Goal: Book appointment/travel/reservation

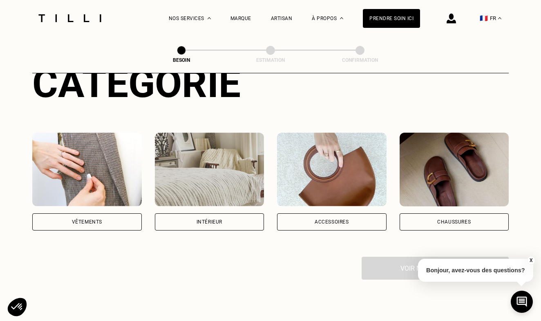
scroll to position [116, 0]
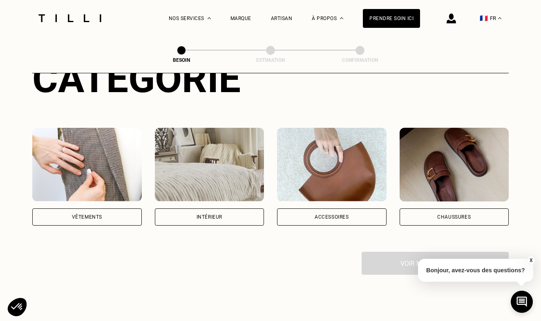
click at [121, 209] on div "Vêtements" at bounding box center [87, 216] width 110 height 17
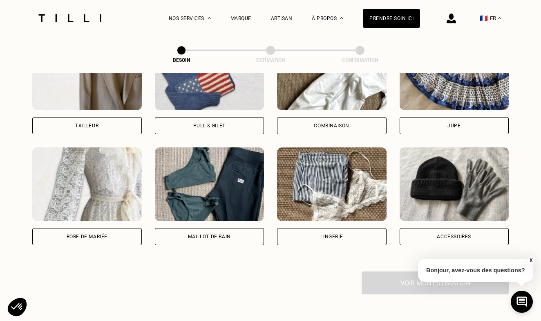
scroll to position [592, 0]
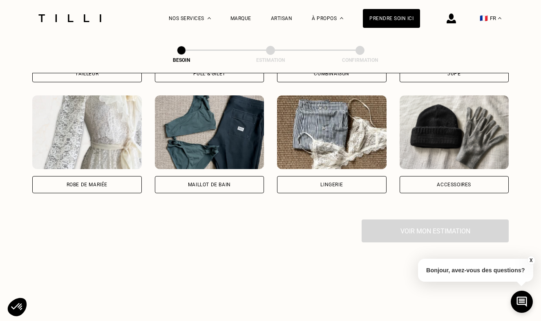
click at [120, 183] on div "Pantalon Manteau & Veste Robe Haut Tailleur Pull & gilet Combinaison Jupe Robe …" at bounding box center [270, 33] width 477 height 372
click at [120, 180] on div "Robe de mariée" at bounding box center [87, 184] width 110 height 17
select select "FR"
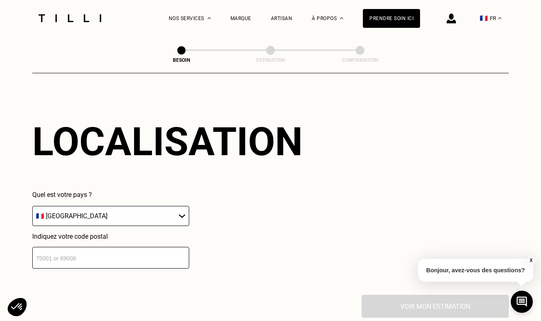
scroll to position [729, 0]
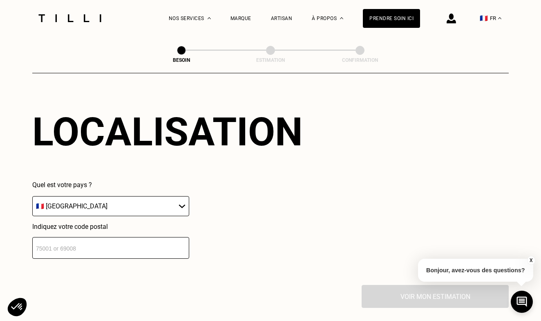
click at [141, 240] on input "number" at bounding box center [110, 248] width 157 height 22
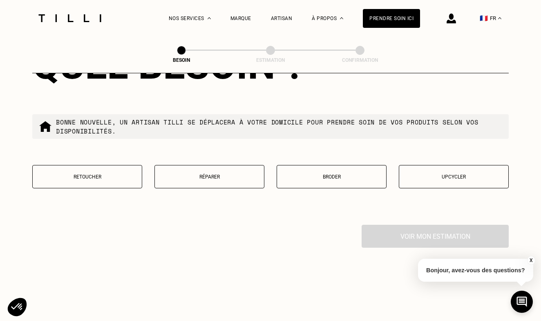
scroll to position [1002, 0]
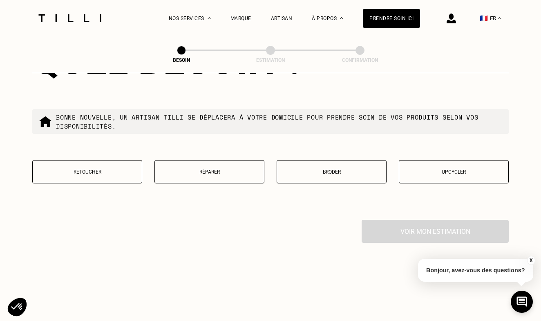
type input "92140"
click at [448, 172] on button "Upcycler" at bounding box center [454, 171] width 110 height 23
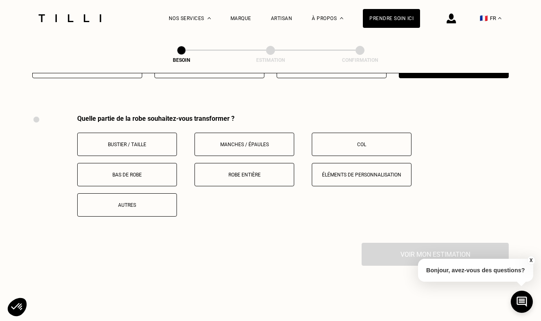
scroll to position [1123, 0]
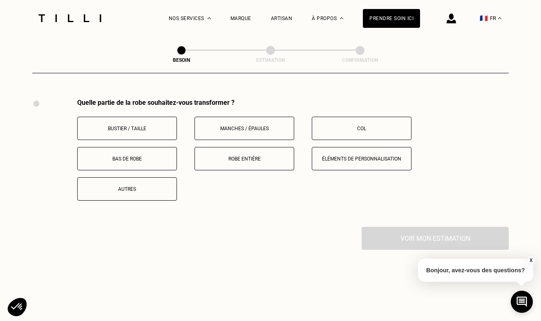
click at [271, 156] on p "Robe entière" at bounding box center [244, 159] width 91 height 6
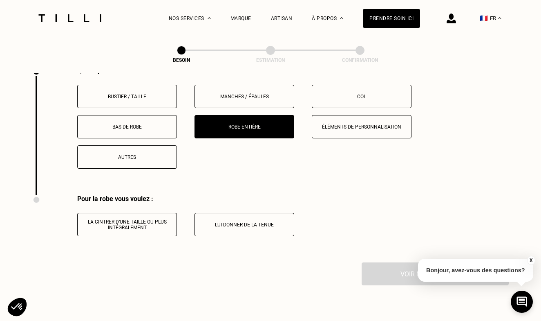
scroll to position [1162, 0]
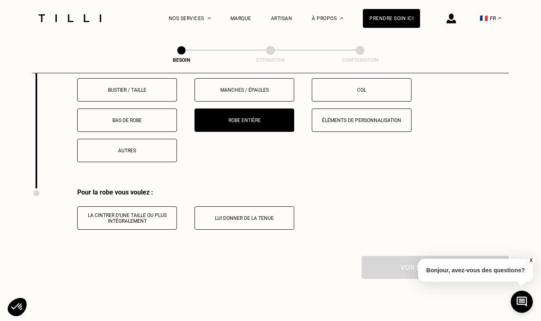
click at [275, 218] on button "Lui donner de la tenue" at bounding box center [245, 217] width 100 height 23
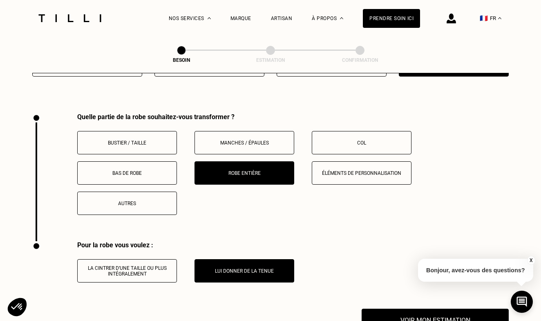
scroll to position [1105, 0]
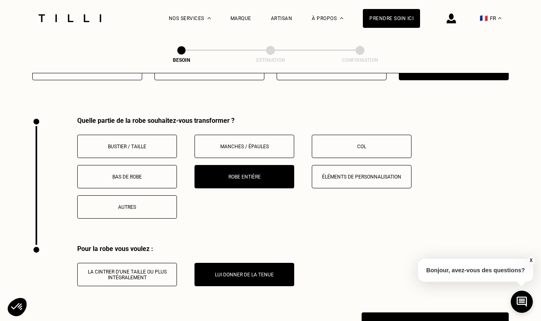
click at [334, 180] on button "Éléments de personnalisation" at bounding box center [362, 176] width 100 height 23
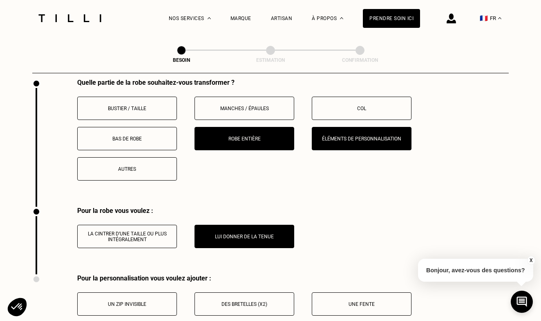
scroll to position [1140, 0]
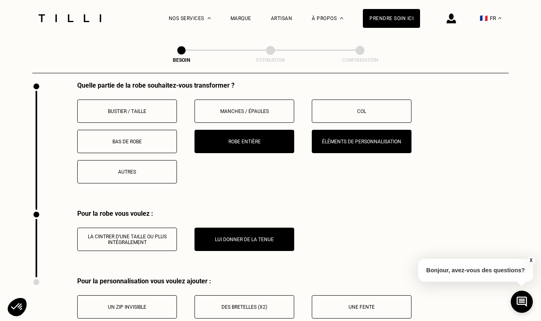
click at [335, 139] on button "Éléments de personnalisation" at bounding box center [362, 141] width 100 height 23
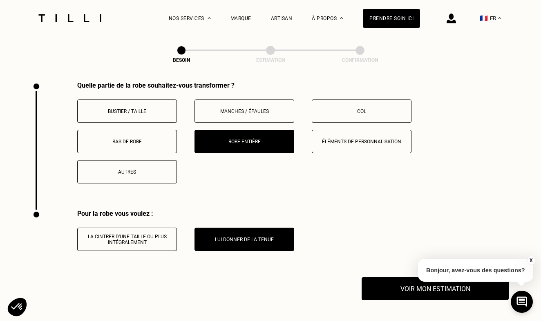
click at [154, 139] on button "Bas de robe" at bounding box center [127, 141] width 100 height 23
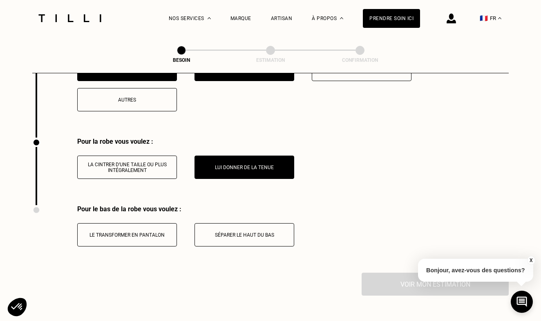
scroll to position [1242, 0]
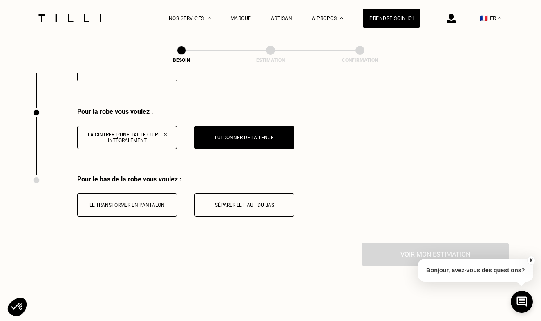
click at [233, 202] on p "Séparer le haut du bas" at bounding box center [244, 205] width 91 height 6
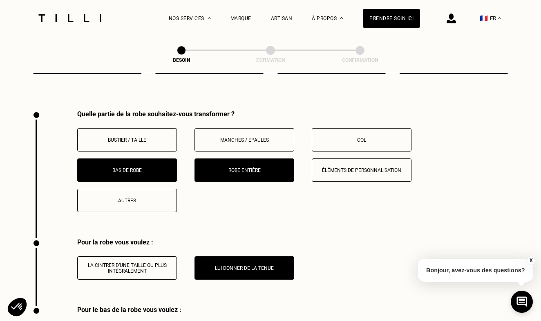
scroll to position [1120, 0]
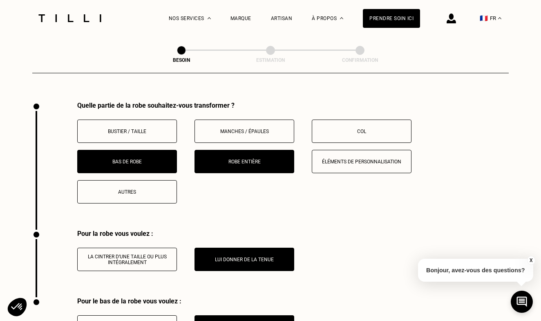
click at [167, 128] on p "Bustier / Taille" at bounding box center [127, 131] width 91 height 6
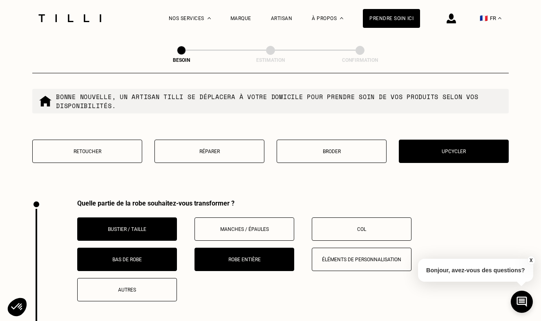
scroll to position [1026, 0]
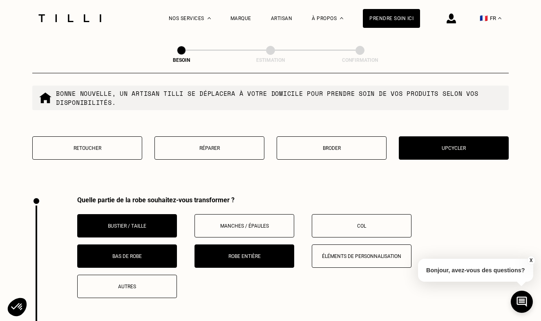
click at [274, 222] on button "Manches / Épaules" at bounding box center [245, 225] width 100 height 23
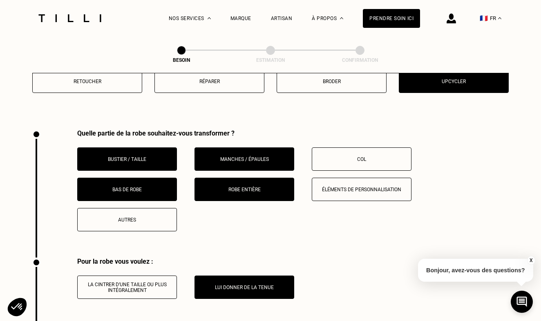
scroll to position [1093, 0]
click at [274, 148] on button "Manches / Épaules" at bounding box center [245, 158] width 100 height 23
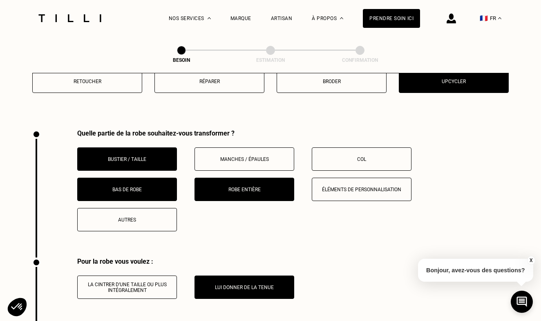
click at [332, 156] on p "Col" at bounding box center [361, 159] width 91 height 6
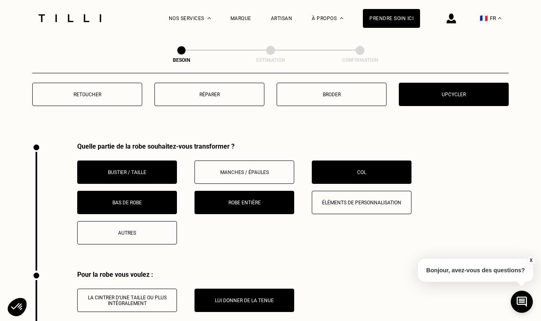
scroll to position [1071, 0]
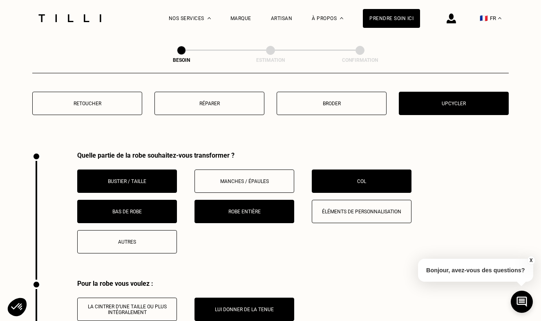
click at [321, 178] on button "Col" at bounding box center [362, 180] width 100 height 23
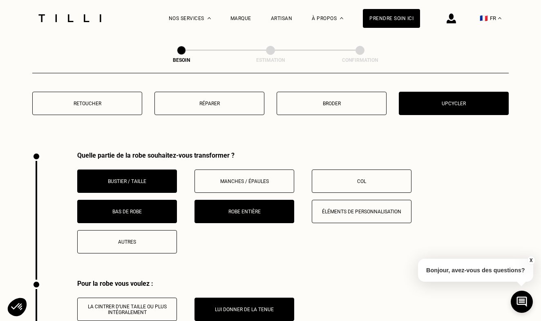
click at [139, 239] on p "Autres" at bounding box center [127, 242] width 91 height 6
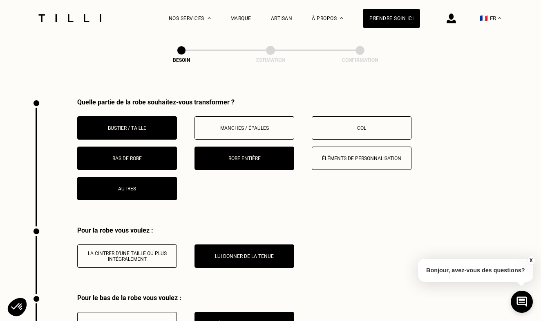
scroll to position [1123, 0]
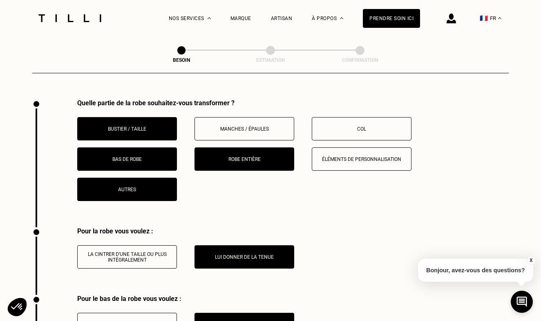
click at [155, 187] on button "Autres" at bounding box center [127, 188] width 100 height 23
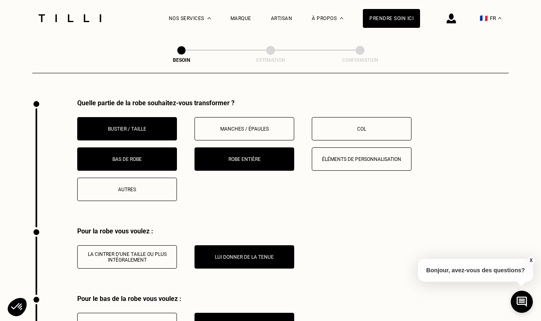
click at [343, 156] on button "Éléments de personnalisation" at bounding box center [362, 158] width 100 height 23
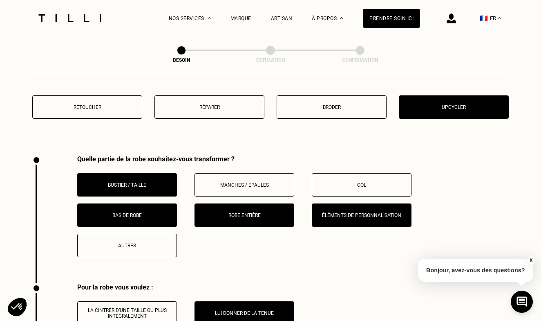
scroll to position [1026, 0]
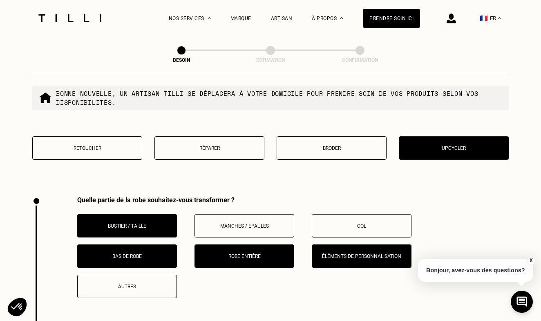
click at [334, 255] on button "Éléments de personnalisation" at bounding box center [362, 255] width 100 height 23
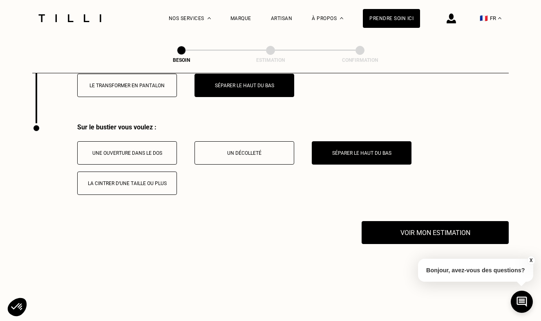
scroll to position [1406, 0]
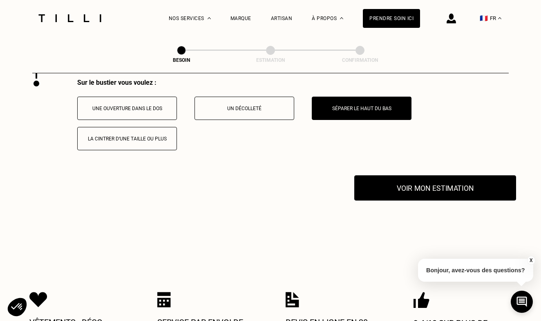
click at [400, 189] on button "Voir mon estimation" at bounding box center [436, 187] width 162 height 25
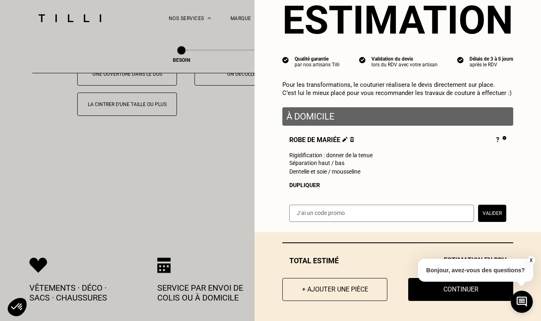
scroll to position [1441, 0]
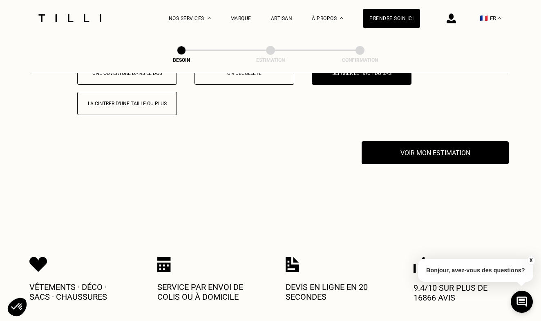
click at [529, 259] on button "X" at bounding box center [531, 260] width 8 height 9
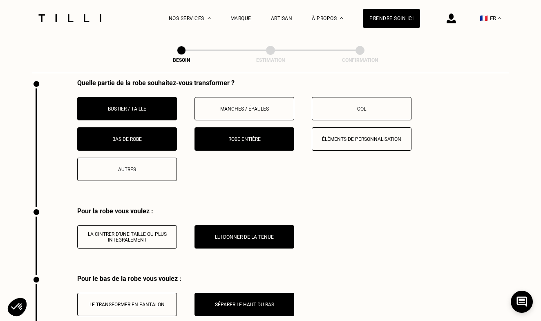
click at [158, 166] on p "Autres" at bounding box center [127, 169] width 91 height 6
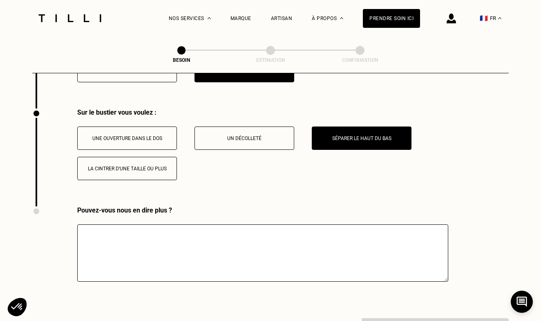
scroll to position [1389, 0]
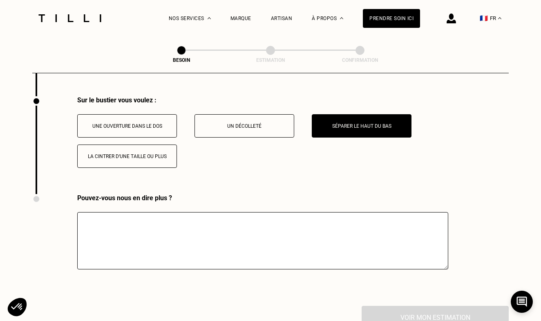
click at [198, 225] on textarea at bounding box center [262, 240] width 371 height 57
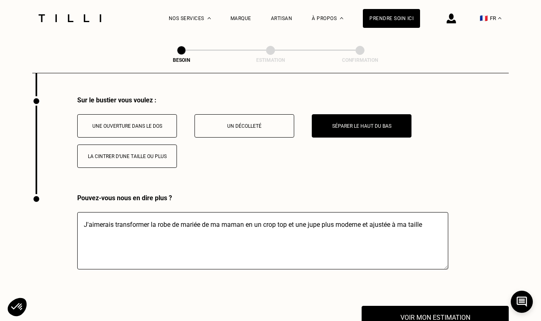
click at [364, 219] on textarea "J'aimerais transformer la robe de mariée de ma maman en un crop top et une jupe…" at bounding box center [262, 240] width 371 height 57
click at [336, 220] on textarea "J'aimerais transformer la robe de mariée de ma maman en un crop top et une jupe…" at bounding box center [262, 240] width 371 height 57
click at [214, 223] on textarea "J'aimerais transformer la robe de mariée de ma maman en un crop top et une jupe…" at bounding box center [262, 240] width 371 height 57
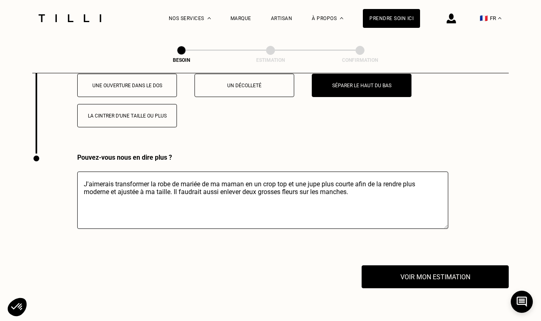
scroll to position [1479, 0]
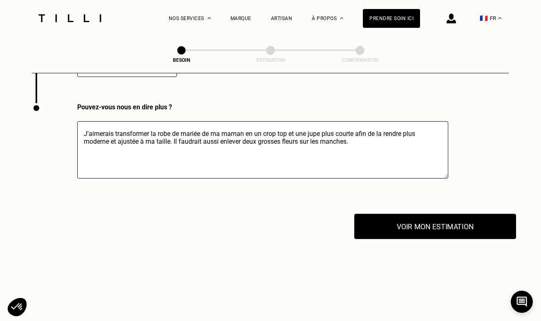
type textarea "J'aimerais transformer la robe de mariée de ma maman en un crop top et une jupe…"
click at [408, 226] on button "Voir mon estimation" at bounding box center [436, 225] width 162 height 25
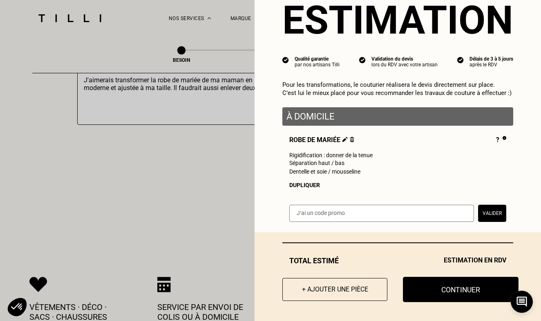
scroll to position [1541, 0]
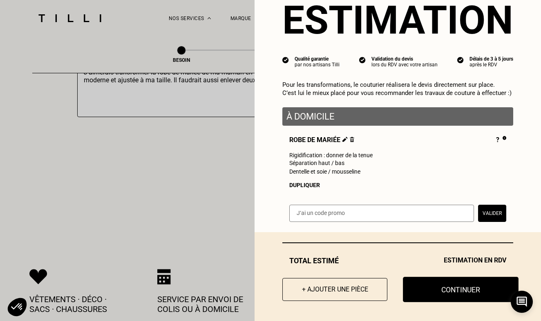
click at [444, 293] on button "Continuer" at bounding box center [461, 288] width 116 height 25
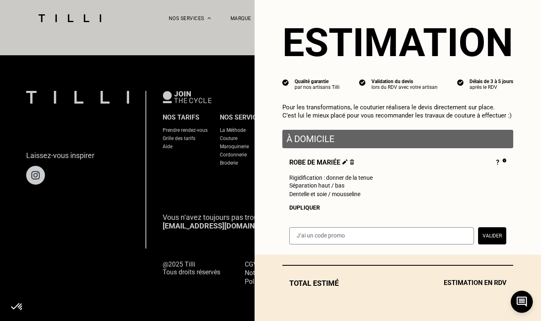
scroll to position [506, 0]
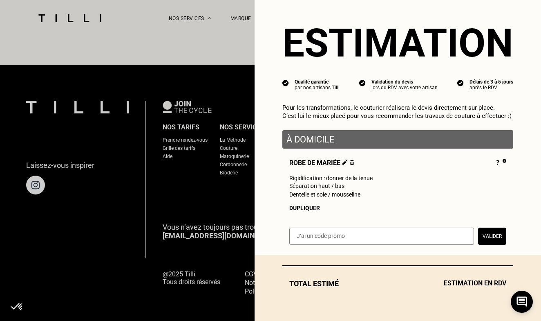
select select "FR"
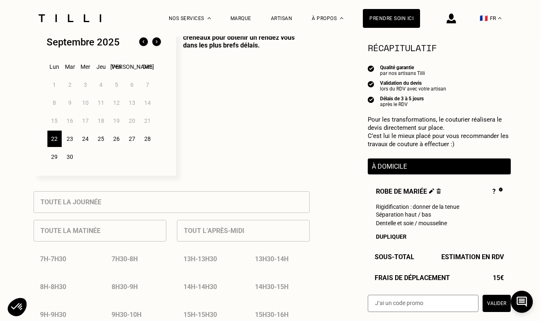
scroll to position [225, 1]
click at [88, 139] on div "24" at bounding box center [86, 139] width 14 height 16
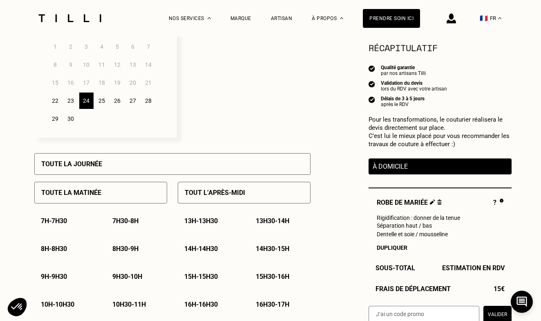
scroll to position [265, 0]
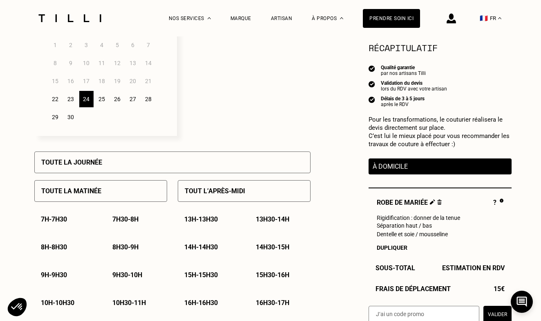
click at [70, 97] on div "23" at bounding box center [71, 99] width 14 height 16
click at [45, 100] on div "Septembre 2025 Lun Mar Mer Jeu Ven Sam Dim 1 2 3 4 5 6 7 8 9 10 11 12 13 14 15 …" at bounding box center [105, 61] width 143 height 150
click at [58, 99] on div "22" at bounding box center [55, 99] width 14 height 16
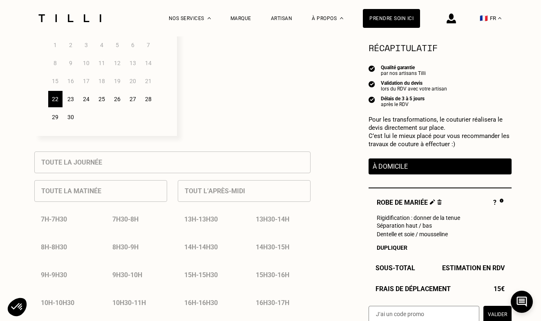
click at [90, 102] on div "24" at bounding box center [86, 99] width 14 height 16
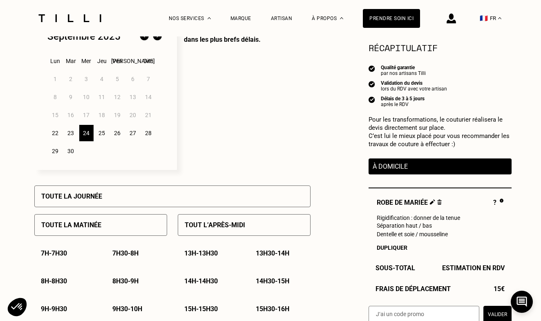
scroll to position [223, 0]
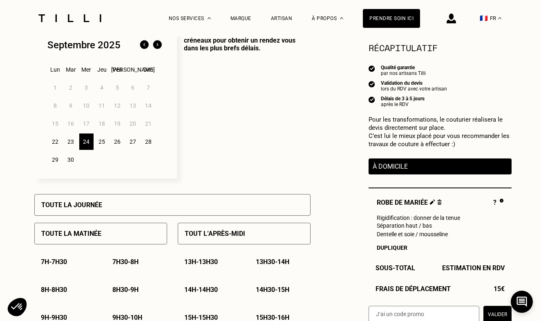
click at [400, 171] on div "À domicile" at bounding box center [440, 166] width 143 height 16
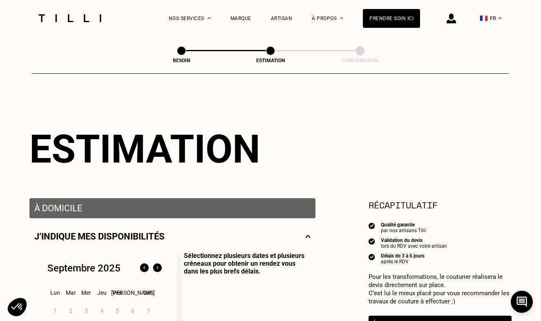
scroll to position [0, 0]
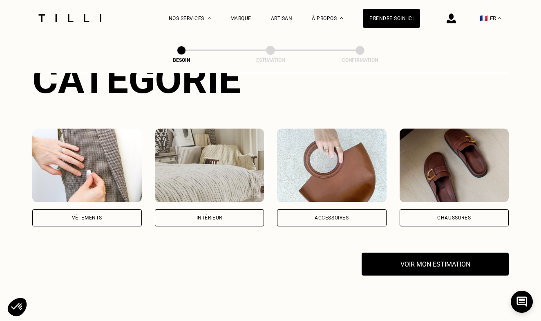
scroll to position [139, 0]
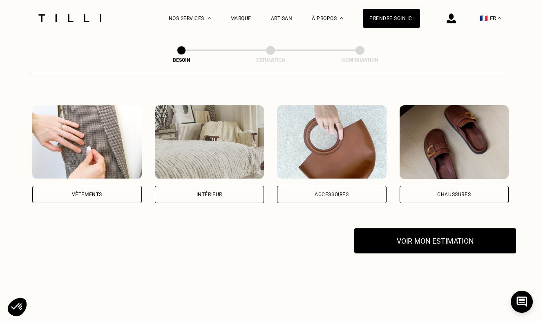
click at [377, 237] on button "Voir mon estimation" at bounding box center [436, 240] width 162 height 25
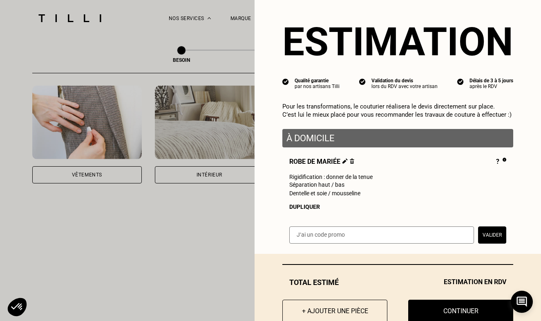
scroll to position [0, 0]
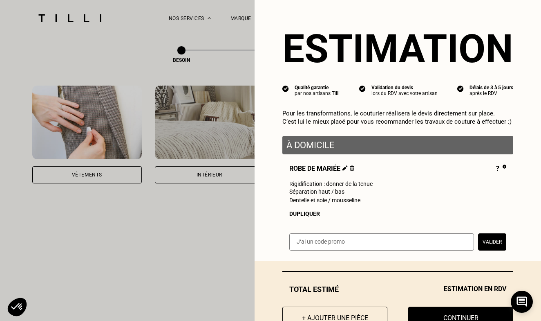
click at [334, 145] on p "À domicile" at bounding box center [398, 145] width 223 height 10
click at [347, 168] on img at bounding box center [345, 167] width 5 height 5
select select "FR"
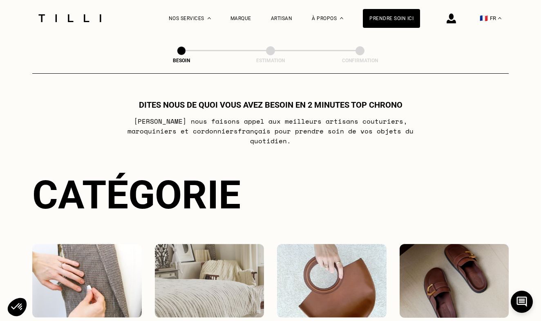
scroll to position [0, 0]
